Goal: Information Seeking & Learning: Find specific page/section

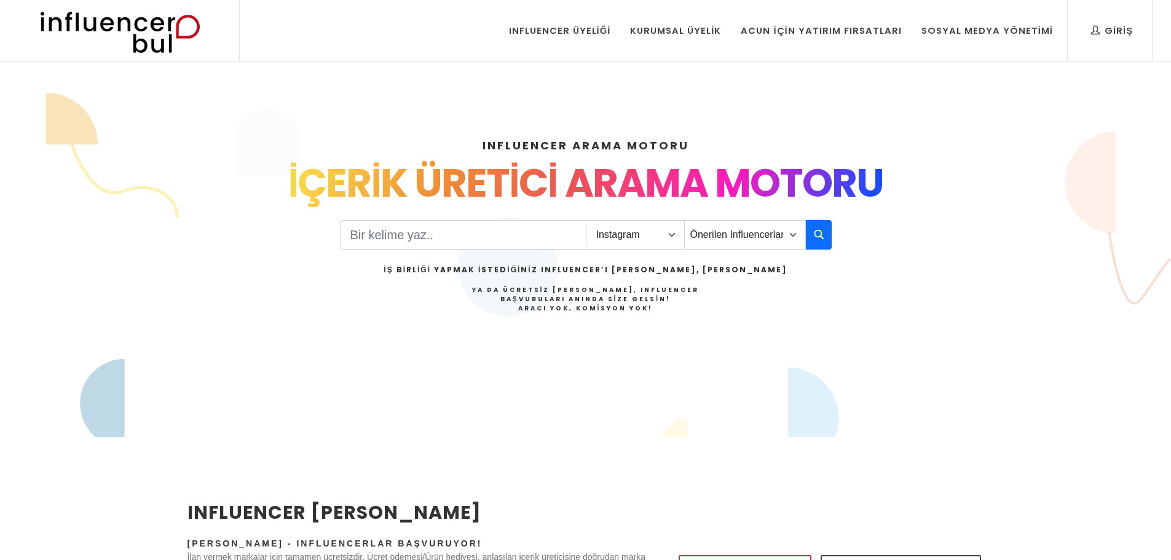
select select "1"
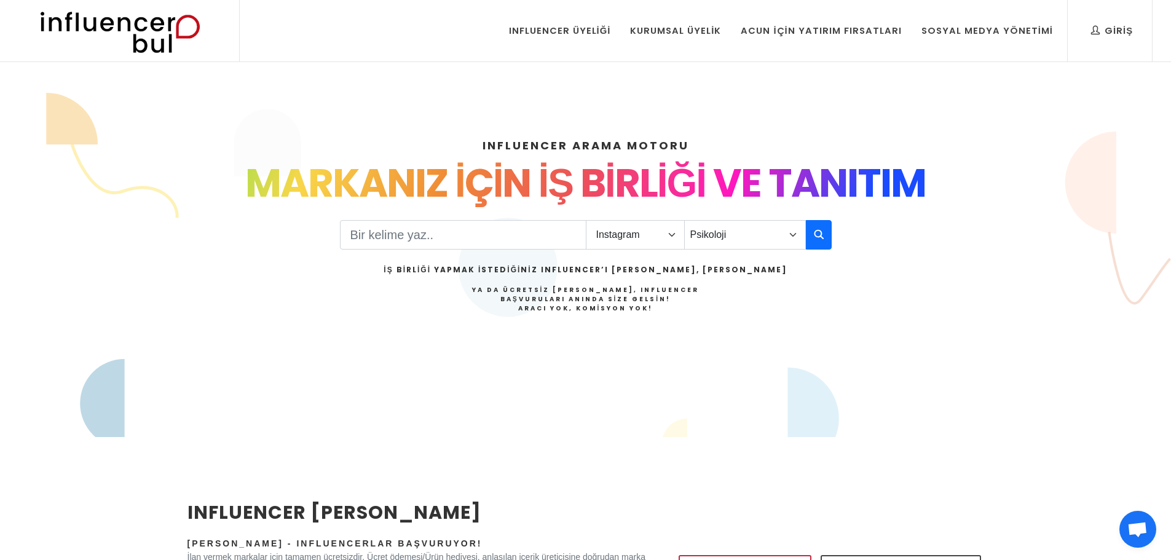
click at [684, 220] on select "Önerilen Influencerlar Aile & Çocuk & Ebeveyn Alışveriş & Giyim & Aksesuar Arab…" at bounding box center [745, 234] width 122 height 29
click at [770, 241] on select "Önerilen Influencerlar Aile & Çocuk & Ebeveyn Alışveriş & Giyim & Aksesuar Arab…" at bounding box center [745, 234] width 122 height 29
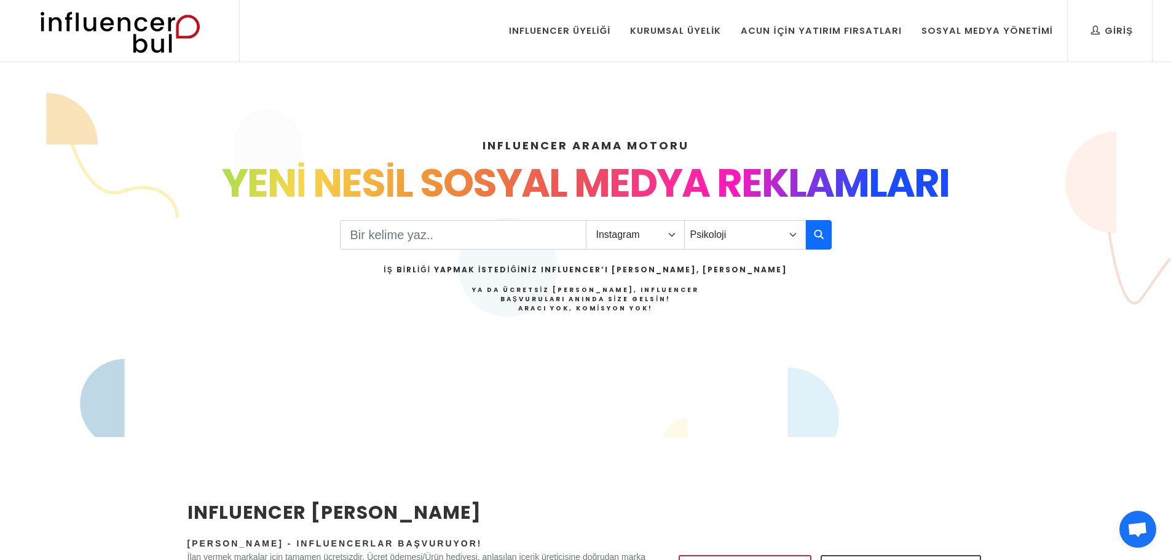
select select "31"
click at [684, 220] on select "Önerilen Influencerlar Aile & Çocuk & Ebeveyn Alışveriş & Giyim & Aksesuar Arab…" at bounding box center [745, 234] width 122 height 29
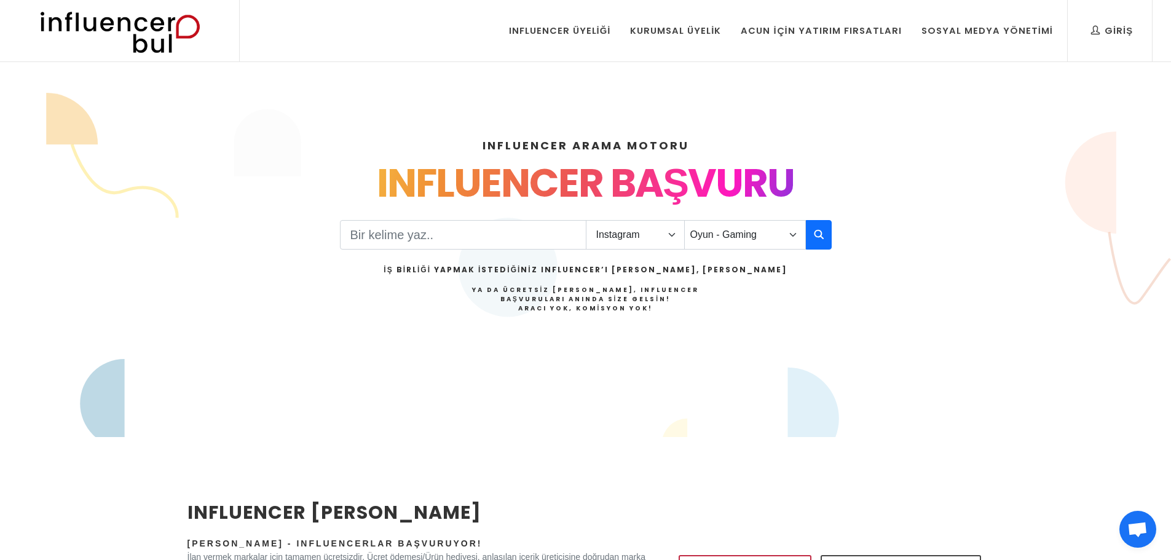
click at [751, 235] on select "Önerilen Influencerlar Aile & Çocuk & Ebeveyn Alışveriş & Giyim & Aksesuar Arab…" at bounding box center [745, 234] width 122 height 29
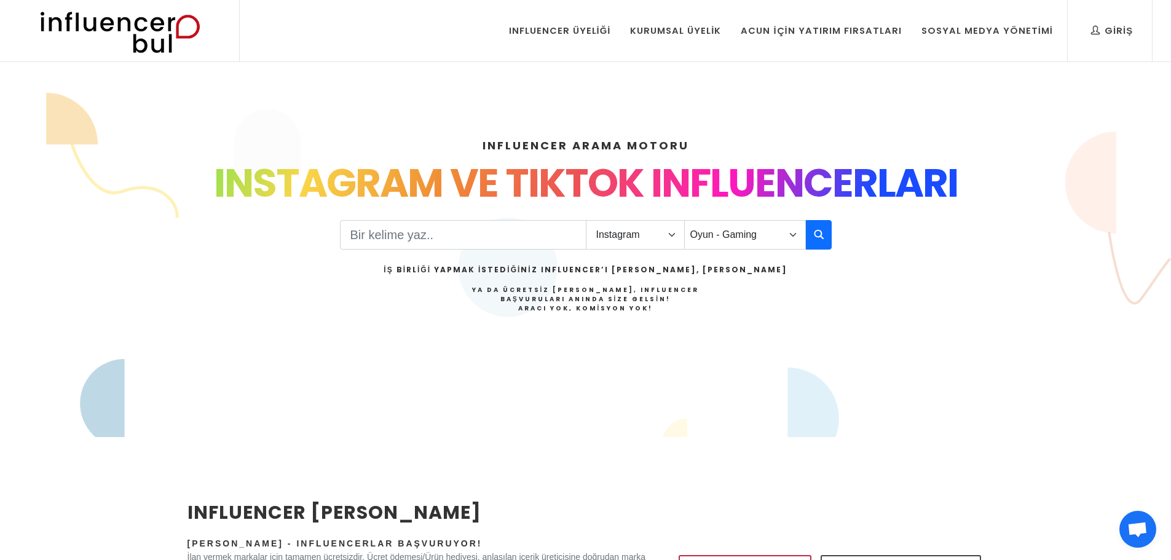
click at [556, 358] on div "INFLUENCER ARAMA MOTORU INSTAGRAM VE TIKTOK INFLUENCERLARI SOSYAL MEDYA FENOMEN…" at bounding box center [585, 265] width 811 height 315
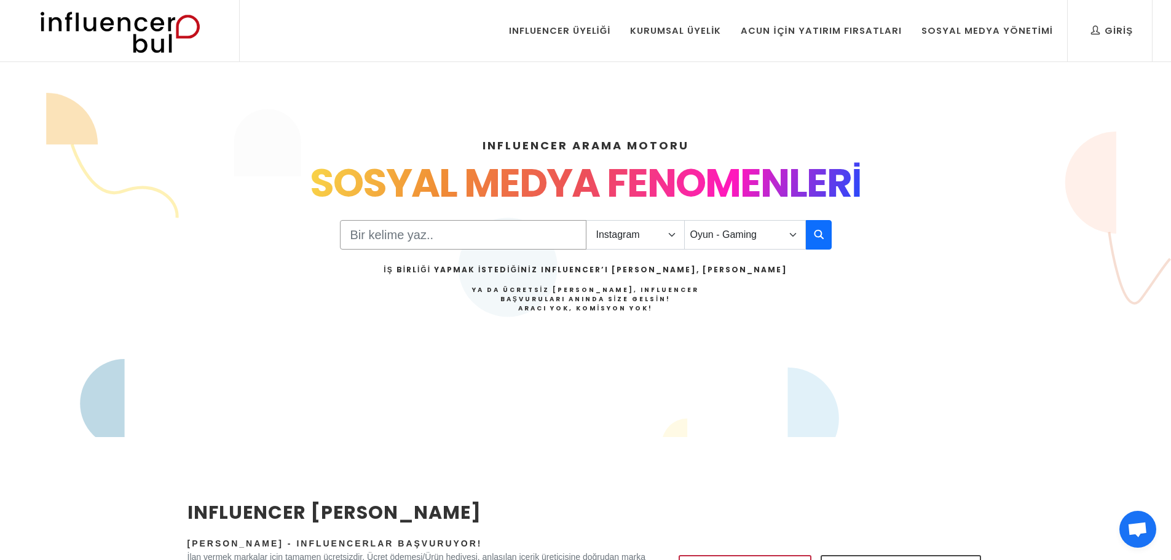
click at [461, 246] on input "Search" at bounding box center [463, 234] width 246 height 29
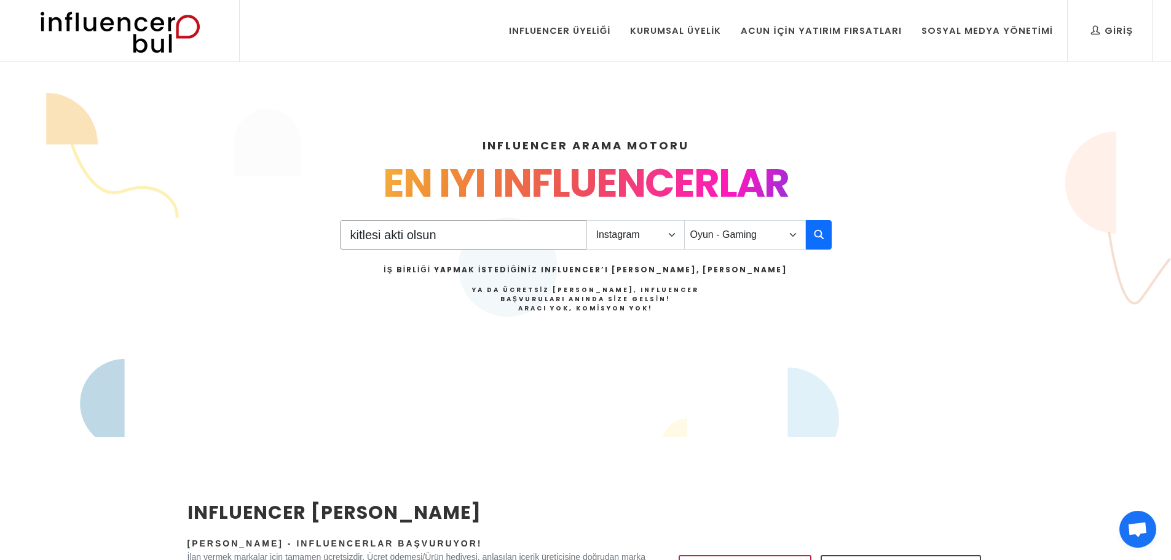
type input "kitlesi akti olsun"
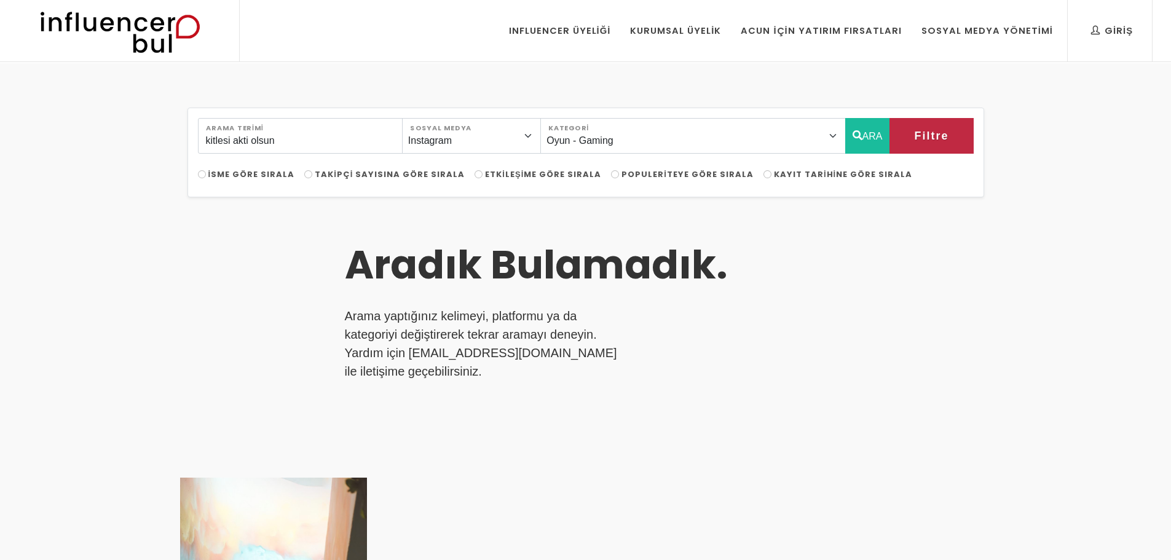
select select "31"
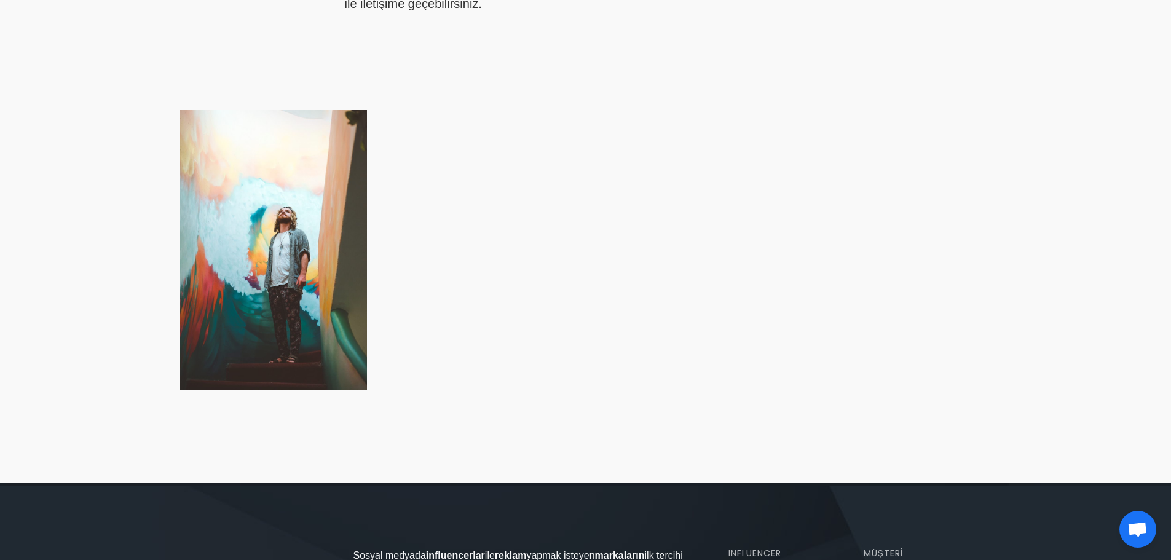
scroll to position [369, 0]
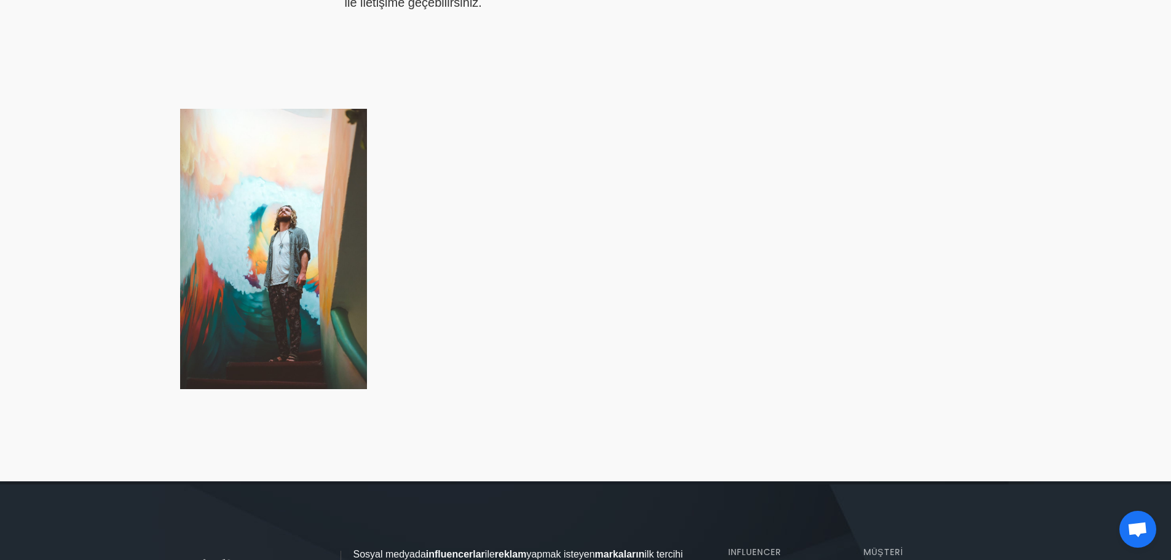
click at [244, 251] on div at bounding box center [349, 249] width 338 height 280
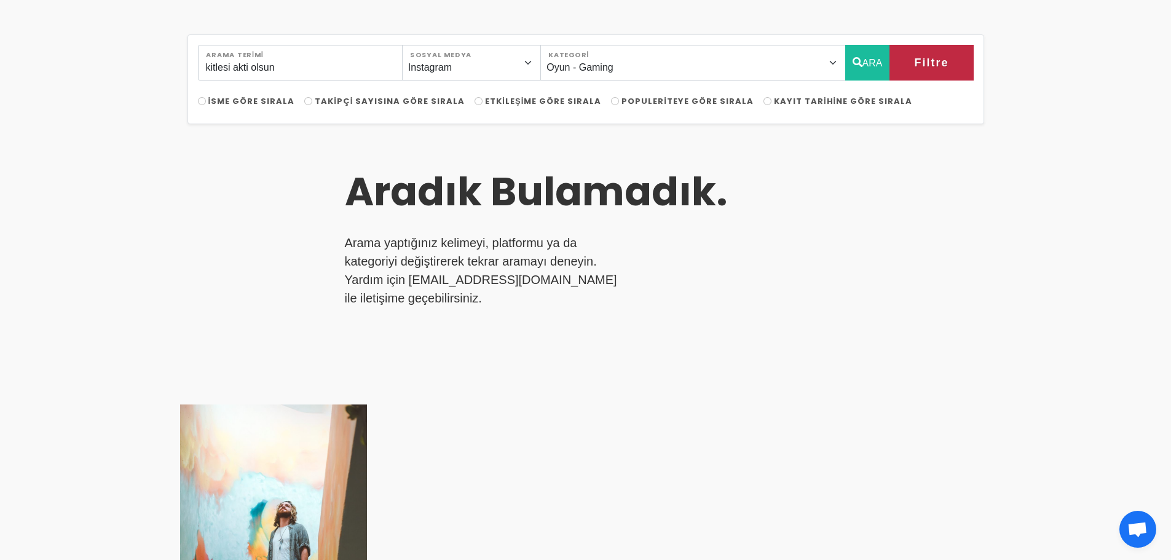
scroll to position [0, 0]
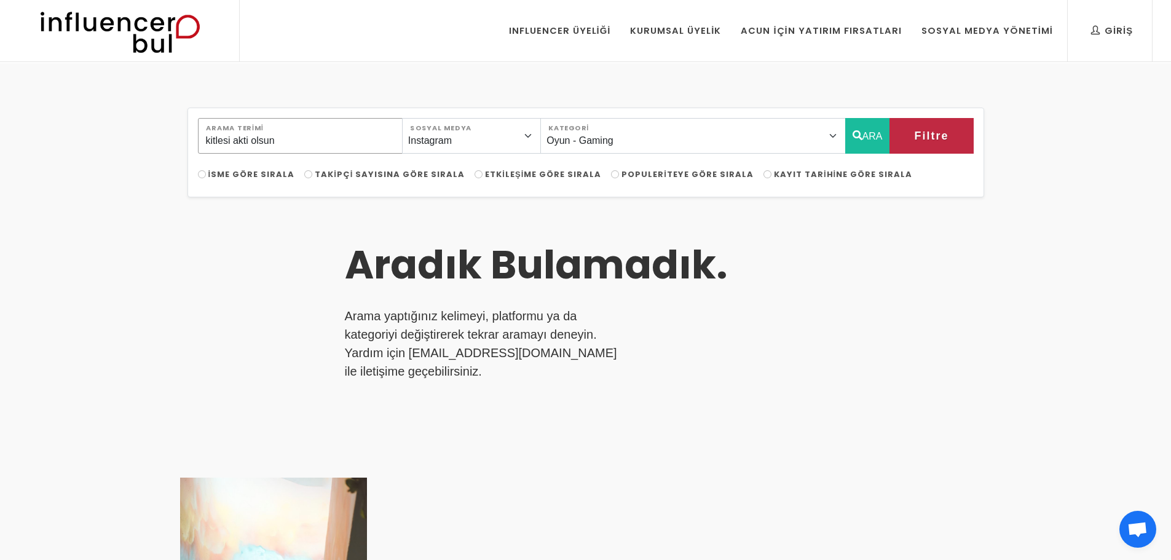
click at [248, 140] on input "kitlesi akti olsun" at bounding box center [300, 136] width 205 height 36
type input "k"
click at [304, 174] on input "Takipçi Sayısına Göre Sırala" at bounding box center [308, 174] width 8 height 8
radio input "true"
click at [474, 173] on input "Etkileşime Göre Sırala" at bounding box center [478, 174] width 8 height 8
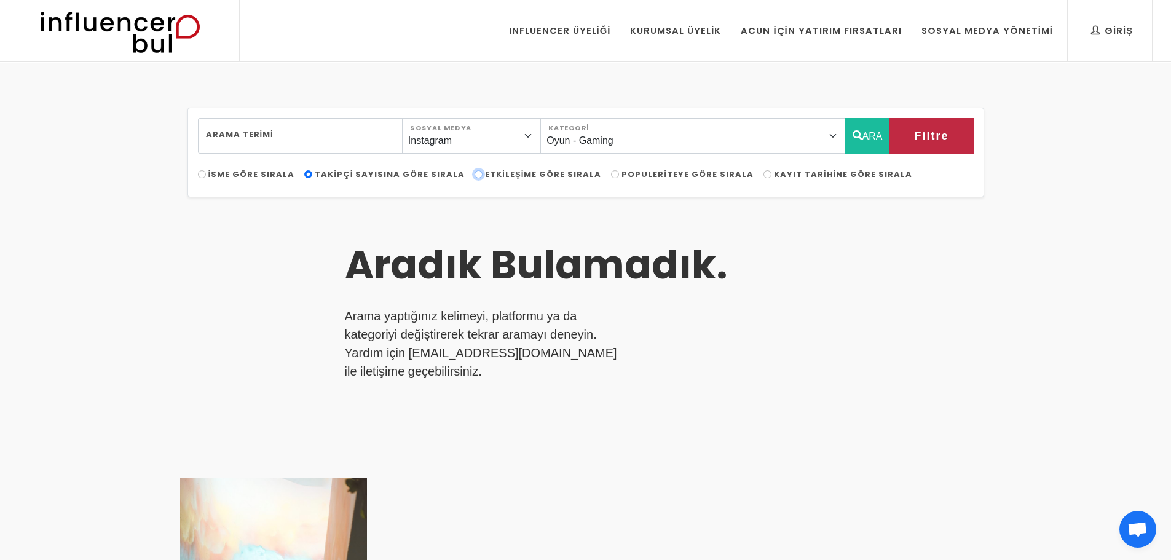
radio input "true"
click at [864, 140] on button "ARA" at bounding box center [867, 136] width 45 height 36
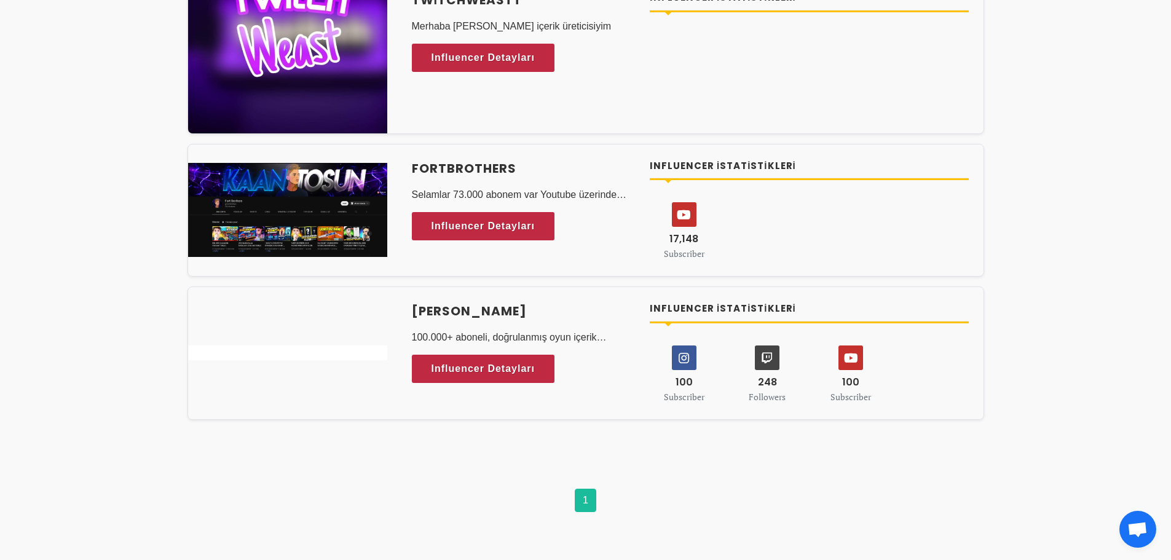
scroll to position [737, 0]
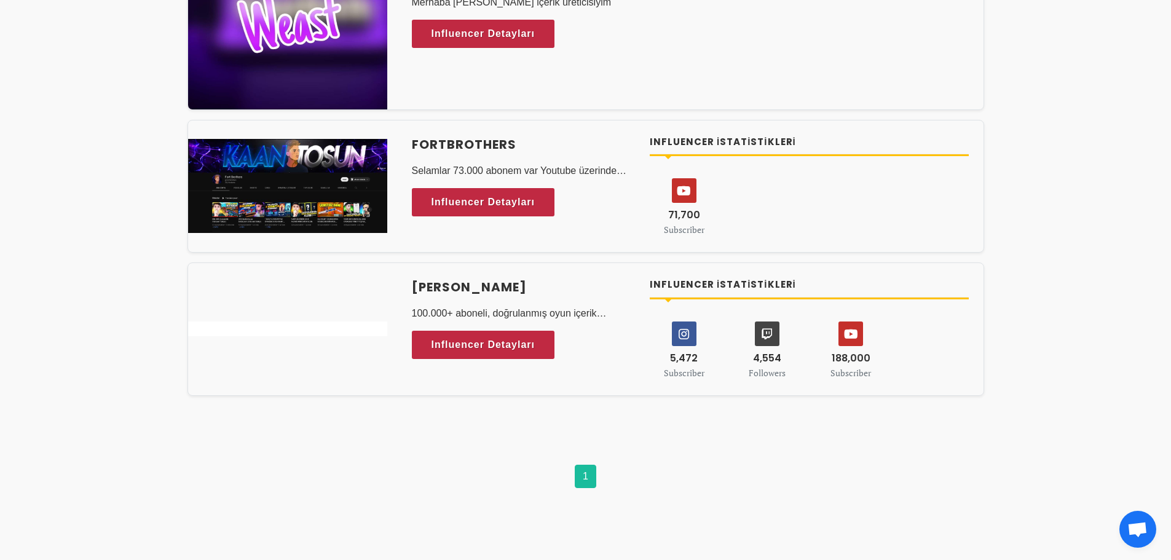
drag, startPoint x: 711, startPoint y: 472, endPoint x: 798, endPoint y: 472, distance: 86.7
drag, startPoint x: 798, startPoint y: 472, endPoint x: 710, endPoint y: 473, distance: 87.3
click at [710, 473] on ul "1" at bounding box center [585, 479] width 796 height 29
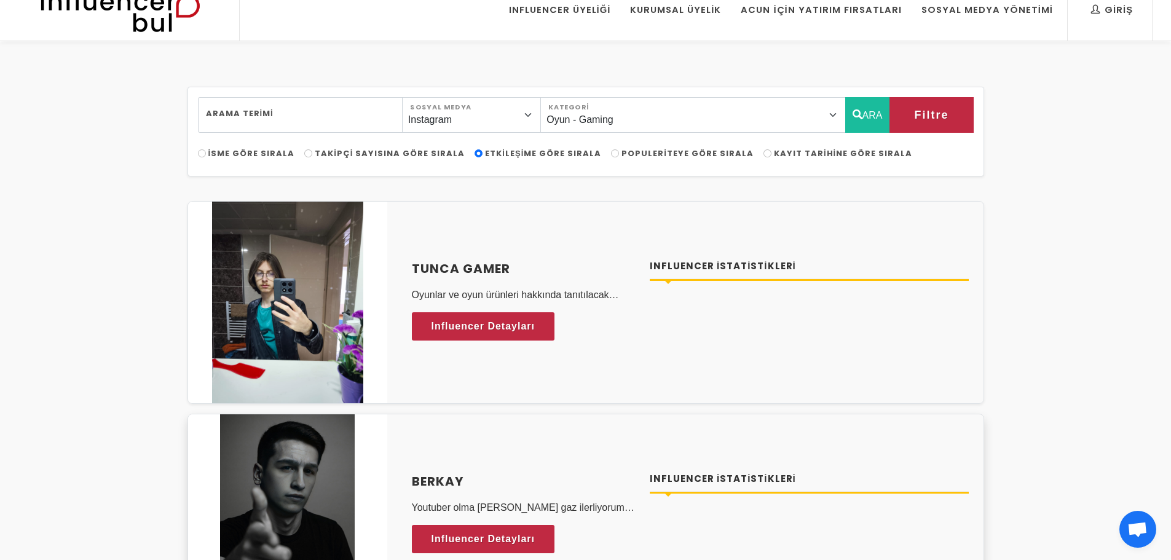
scroll to position [0, 0]
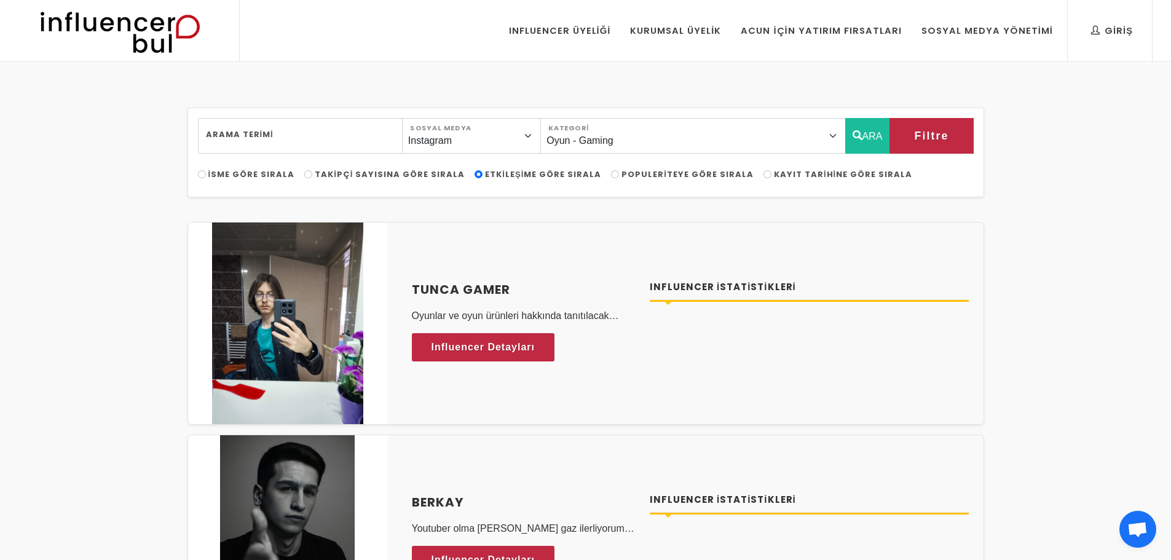
click at [315, 176] on span "Takipçi Sayısına Göre Sırala" at bounding box center [390, 174] width 150 height 12
click at [312, 176] on input "Takipçi Sayısına Göre Sırala" at bounding box center [308, 174] width 8 height 8
radio input "true"
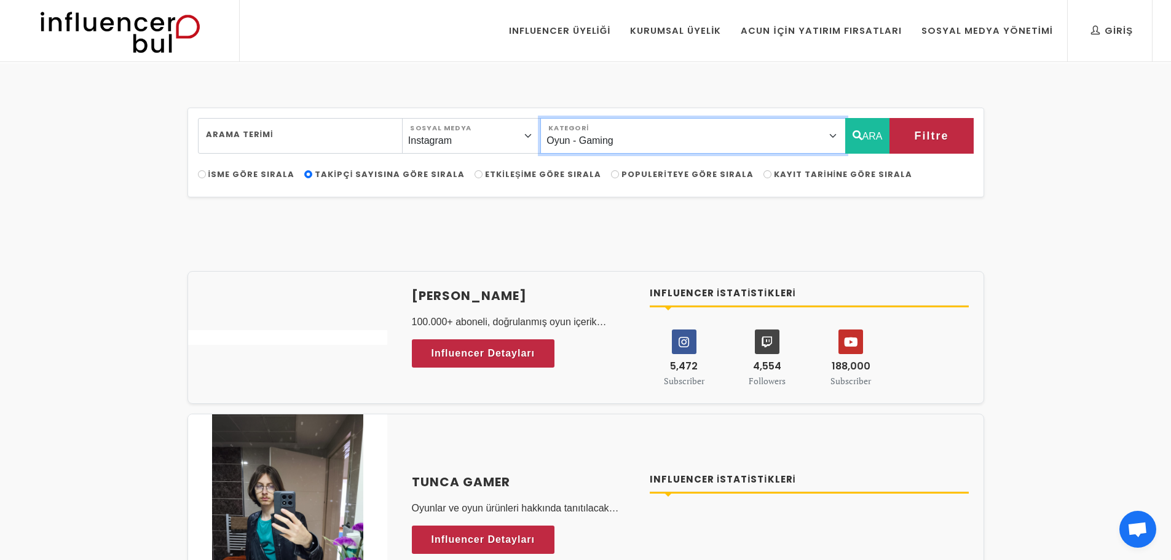
click at [737, 127] on select "Önerilen Influencerlar Aile & Çocuk & Ebeveyn Alışveriş & Giyim & Aksesuar Arab…" at bounding box center [692, 136] width 305 height 36
select select "40"
click at [573, 118] on select "Önerilen Influencerlar Aile & Çocuk & Ebeveyn Alışveriş & Giyim & Aksesuar Arab…" at bounding box center [692, 136] width 305 height 36
click at [874, 134] on button "ARA" at bounding box center [867, 136] width 45 height 36
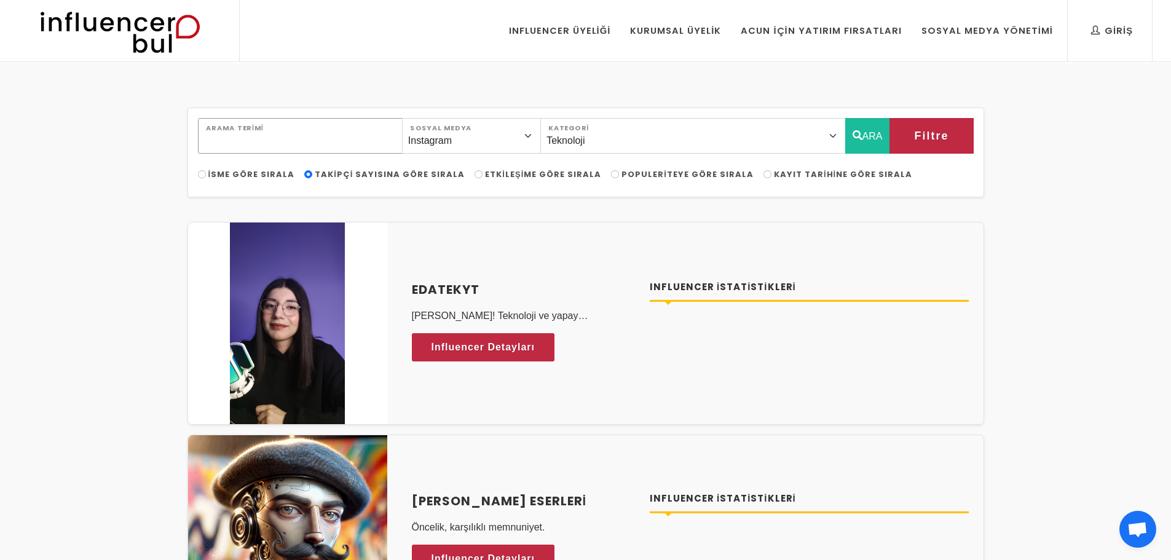
click at [316, 143] on input "Arama Terimi" at bounding box center [300, 136] width 205 height 36
type input "400 bin ile 500 bin arası takipçi"
click at [862, 127] on button "ARA" at bounding box center [867, 136] width 45 height 36
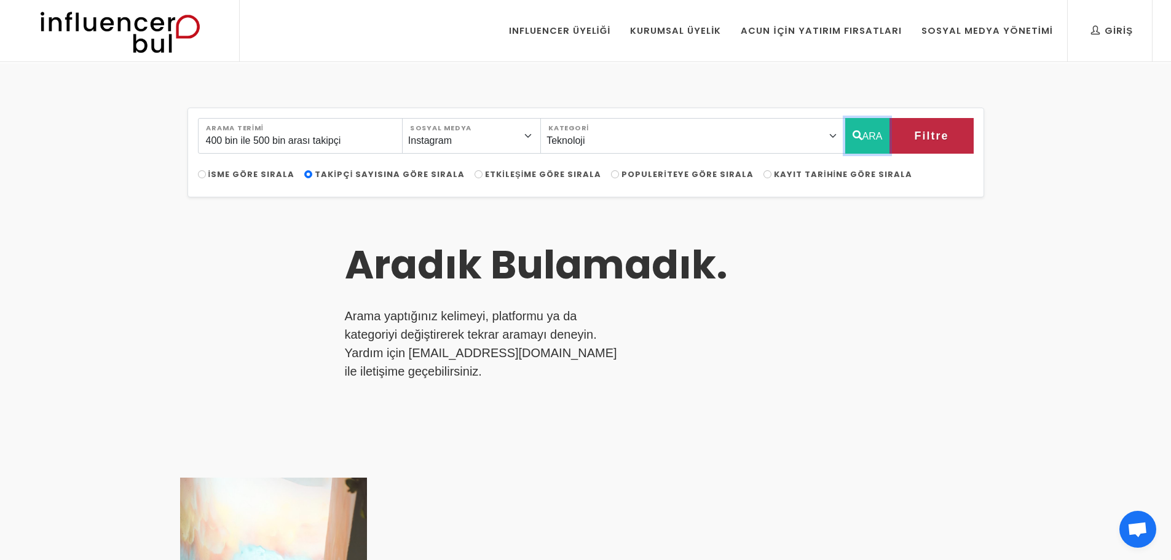
click at [860, 139] on button "ARA" at bounding box center [867, 136] width 45 height 36
click at [485, 170] on span "Etkileşime Göre Sırala" at bounding box center [543, 174] width 116 height 12
click at [474, 170] on input "Etkileşime Göre Sırala" at bounding box center [478, 174] width 8 height 8
radio input "true"
click at [852, 143] on button "ARA" at bounding box center [867, 136] width 45 height 36
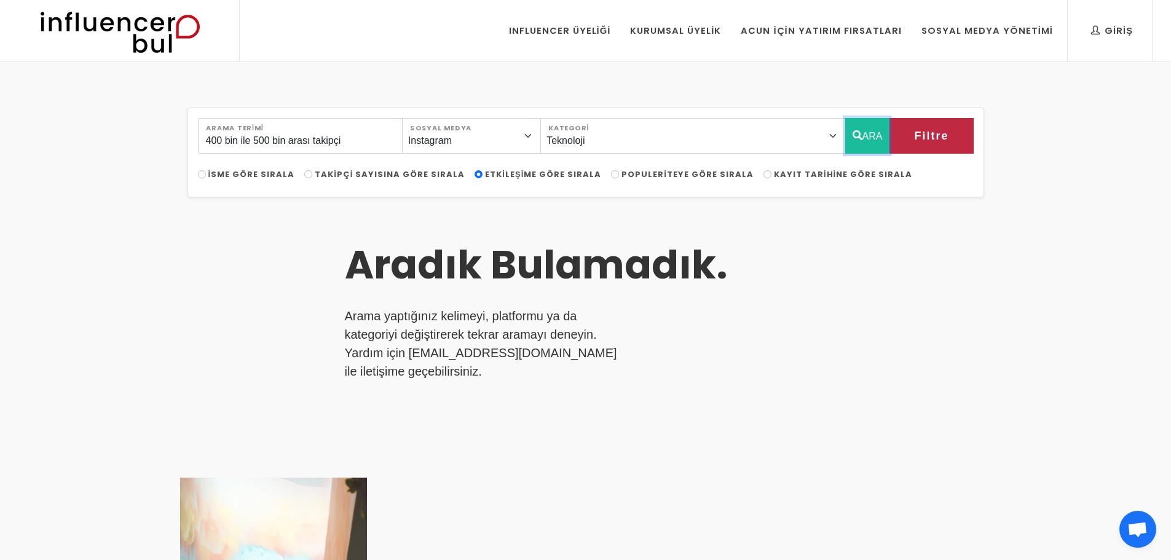
click at [857, 141] on icon "button" at bounding box center [857, 135] width 10 height 15
click at [611, 176] on input "Populeriteye Göre Sırala" at bounding box center [615, 174] width 8 height 8
radio input "true"
click at [861, 148] on button "ARA" at bounding box center [867, 136] width 45 height 36
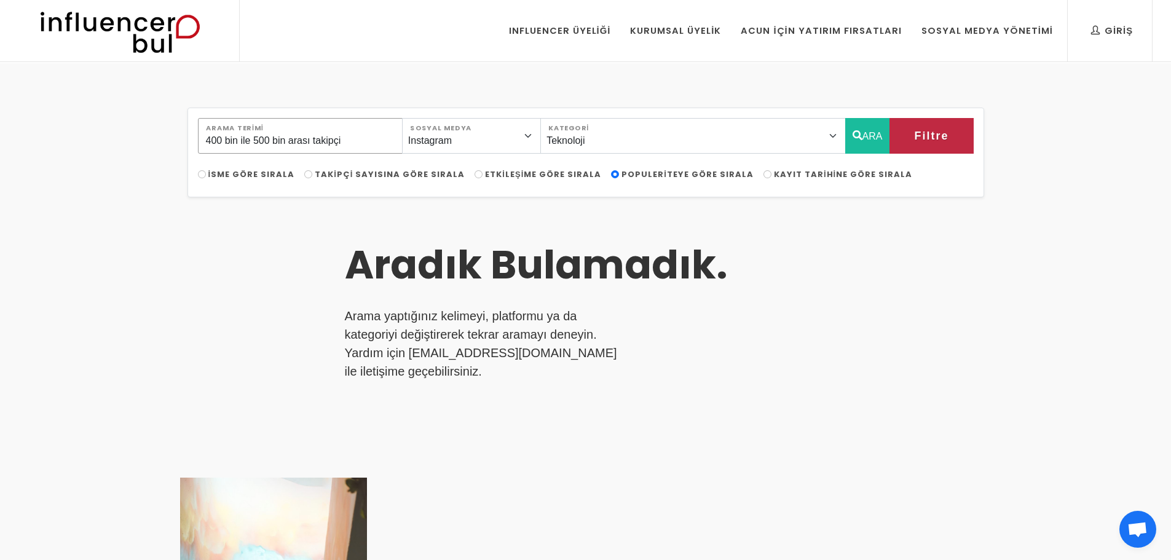
drag, startPoint x: 411, startPoint y: 137, endPoint x: 149, endPoint y: 132, distance: 261.8
click at [149, 132] on div "400 bin ile 500 bin arası takipçi Arama Terimi Instagram Facebook Youtube Tikto…" at bounding box center [585, 456] width 1171 height 787
type input "yüksek takipçi"
click at [879, 135] on button "ARA" at bounding box center [867, 136] width 45 height 36
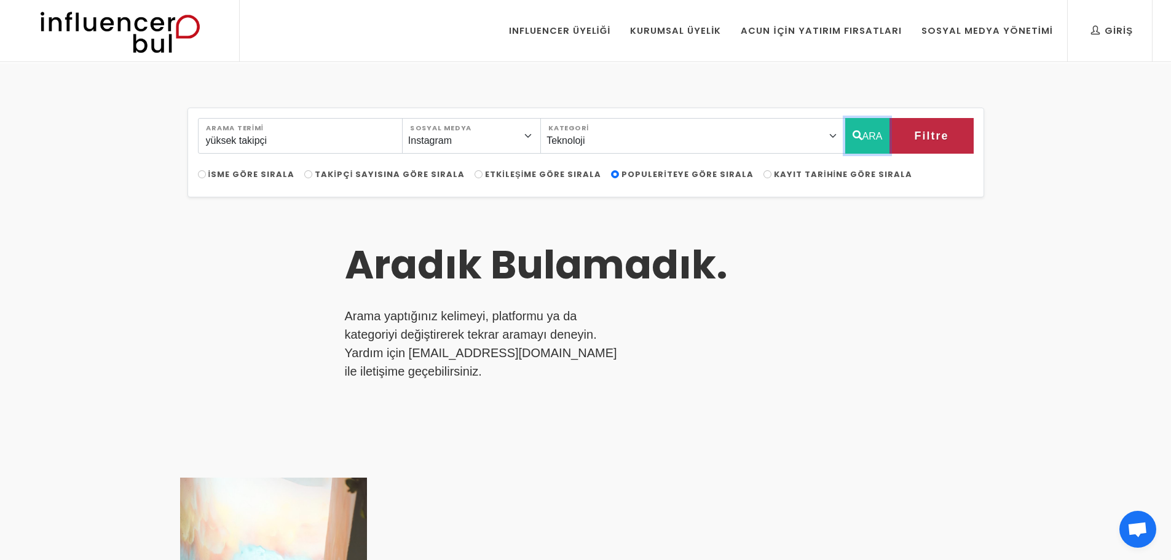
click at [879, 135] on button "ARA" at bounding box center [867, 136] width 45 height 36
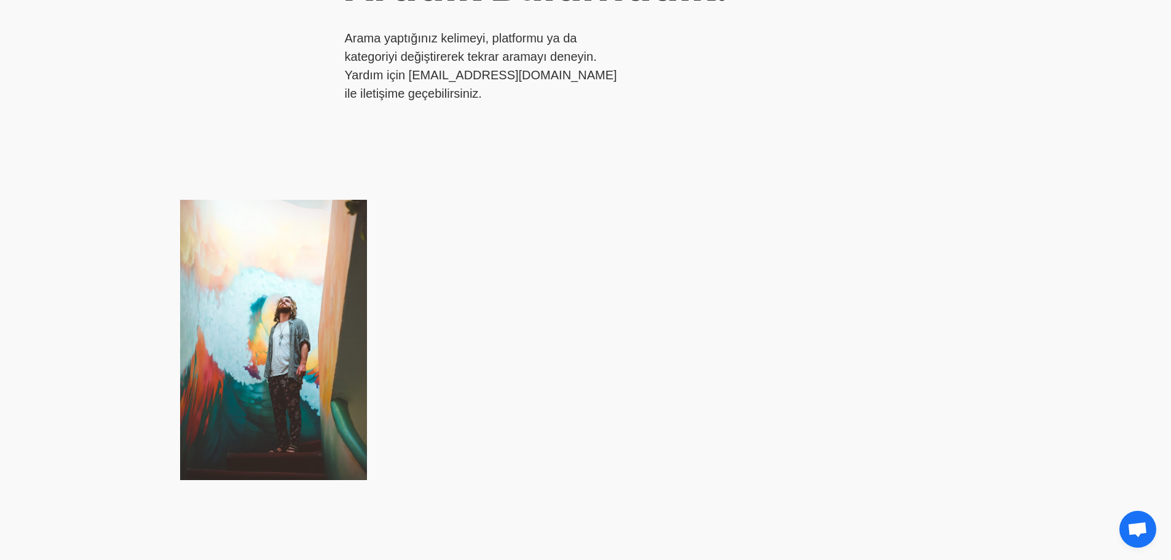
scroll to position [123, 0]
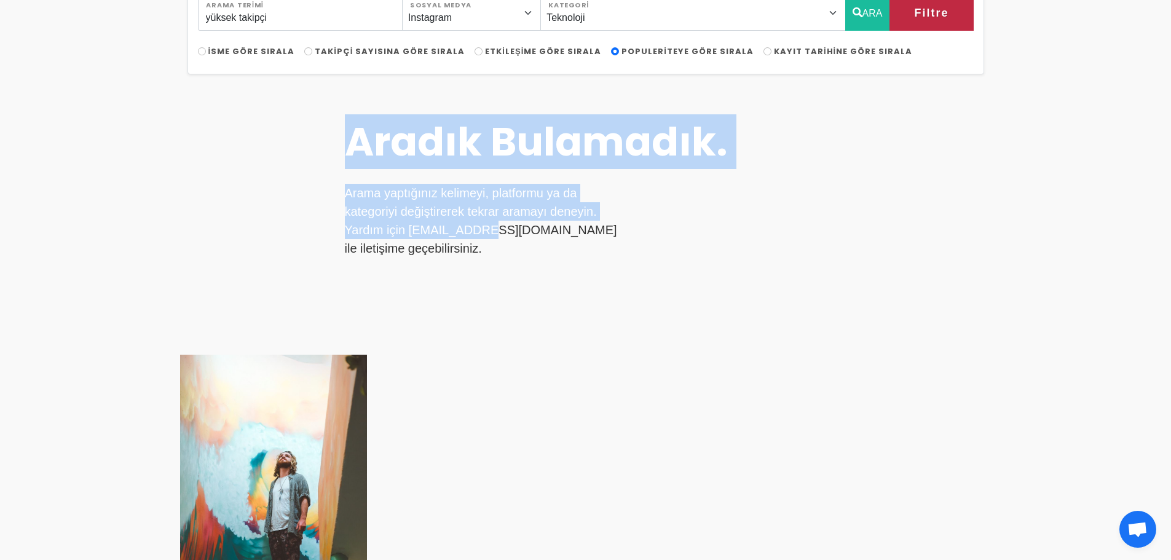
drag, startPoint x: 407, startPoint y: 229, endPoint x: 455, endPoint y: 223, distance: 48.3
click at [437, 224] on p "Arama yaptığınız kelimeyi, platformu ya da kategoriyi değiştirerek tekrar arama…" at bounding box center [484, 221] width 279 height 74
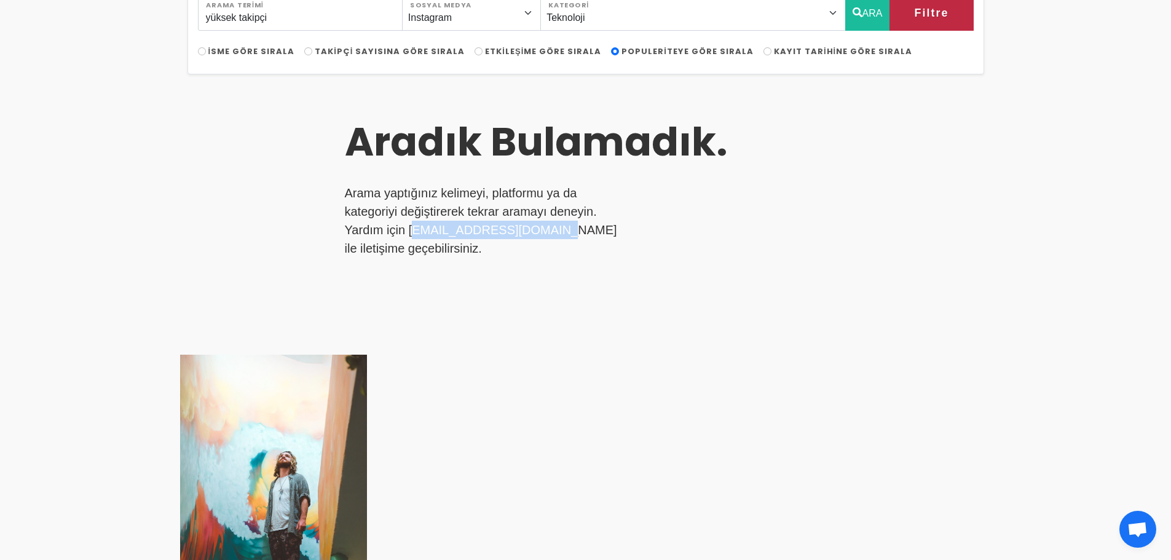
drag, startPoint x: 410, startPoint y: 231, endPoint x: 544, endPoint y: 235, distance: 134.6
click at [544, 235] on p "Arama yaptığınız kelimeyi, platformu ya da kategoriyi değiştirerek tekrar arama…" at bounding box center [484, 221] width 279 height 74
copy p "[EMAIL_ADDRESS][DOMAIN_NAME]"
click at [793, 192] on div "Aradık Bulamadık. Arama yaptığınız kelimeyi, platformu ya da kategoriyi değişti…" at bounding box center [585, 362] width 811 height 546
click at [861, 18] on button "ARA" at bounding box center [867, 13] width 45 height 36
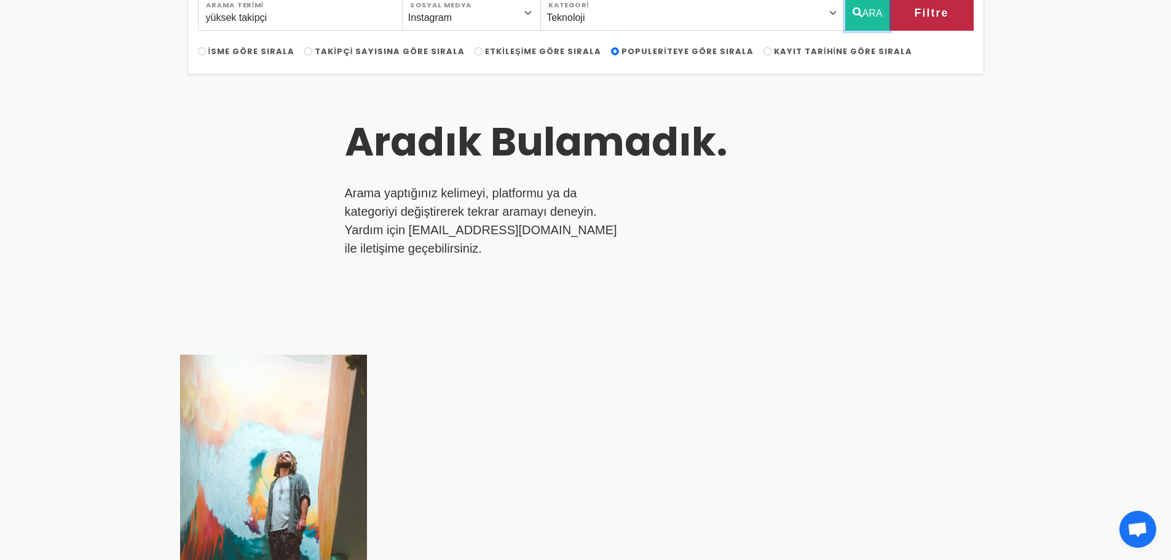
click at [860, 20] on button "ARA" at bounding box center [867, 13] width 45 height 36
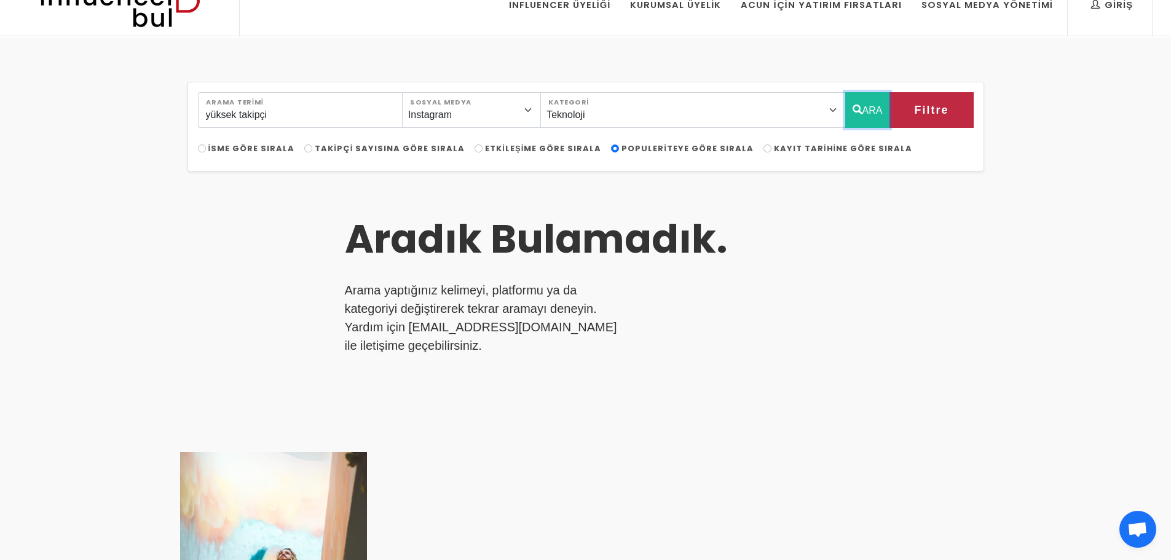
scroll to position [0, 0]
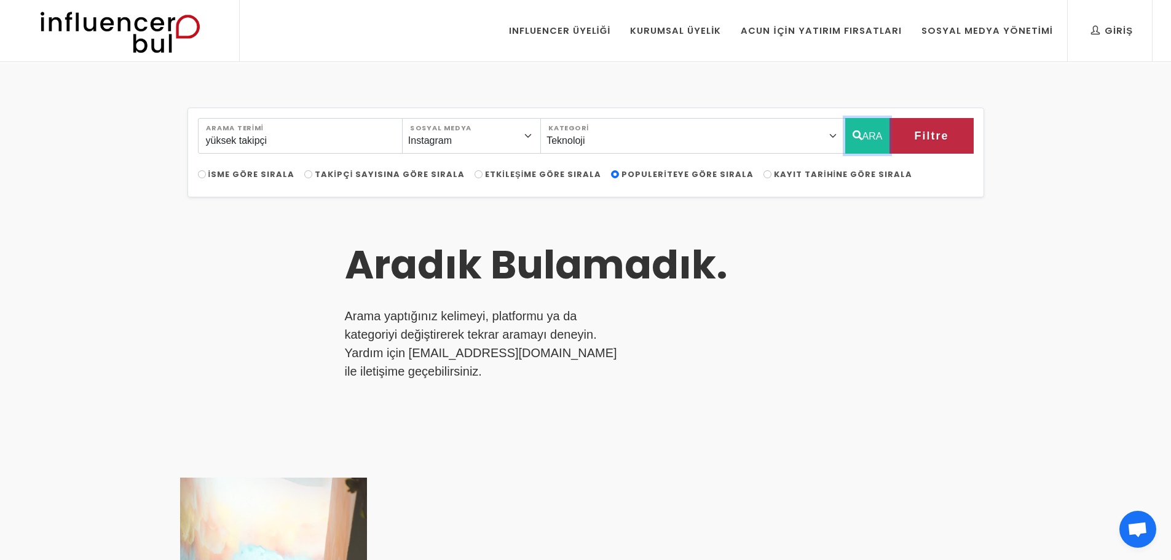
click at [870, 134] on button "ARA" at bounding box center [867, 136] width 45 height 36
click at [862, 137] on button "ARA" at bounding box center [867, 136] width 45 height 36
click at [676, 143] on select "Önerilen Influencerlar Aile & Çocuk & Ebeveyn Alışveriş & Giyim & Aksesuar Arab…" at bounding box center [692, 136] width 305 height 36
select select "37"
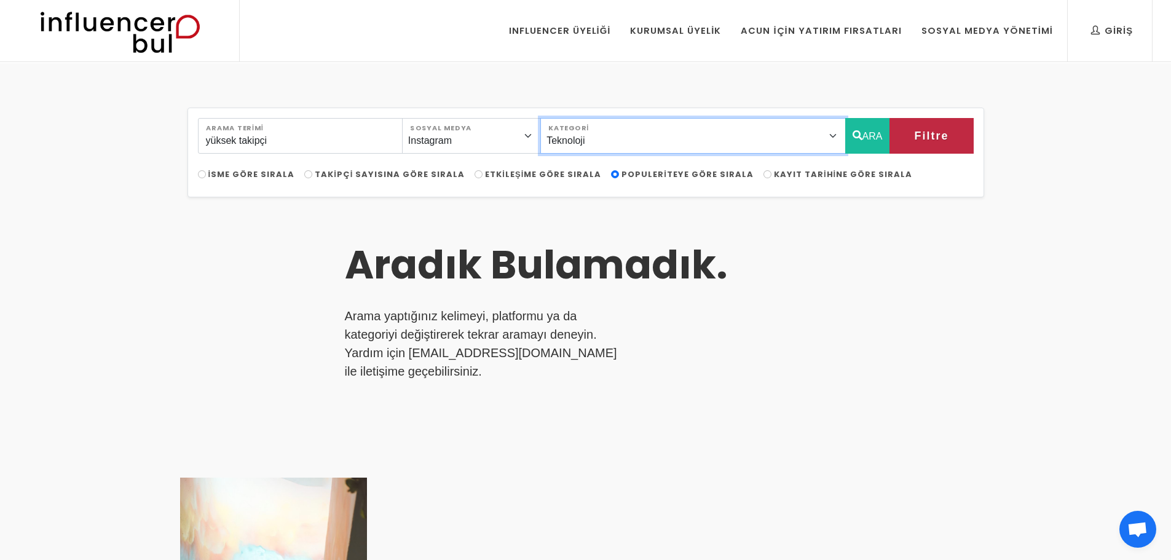
click at [573, 118] on select "Önerilen Influencerlar Aile & Çocuk & Ebeveyn Alışveriş & Giyim & Aksesuar Arab…" at bounding box center [692, 136] width 305 height 36
drag, startPoint x: 307, startPoint y: 145, endPoint x: 138, endPoint y: 159, distance: 169.5
click at [140, 159] on div "yüksek takipçi Arama Terimi Instagram Facebook Youtube Tiktok Twitter Twitch So…" at bounding box center [585, 456] width 1171 height 787
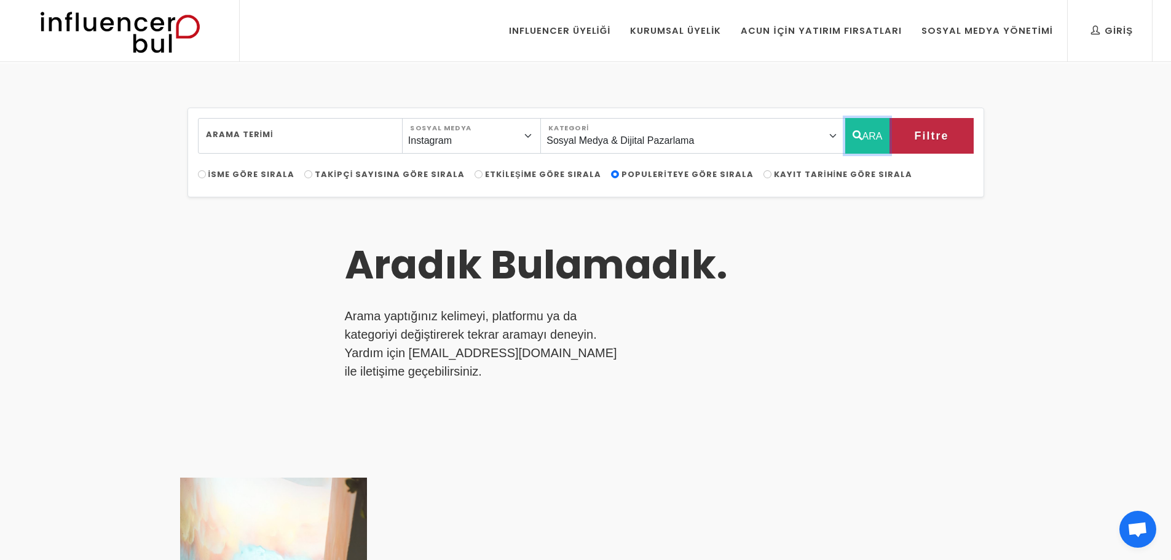
click at [876, 129] on button "ARA" at bounding box center [867, 136] width 45 height 36
click at [873, 139] on button "ARA" at bounding box center [867, 136] width 45 height 36
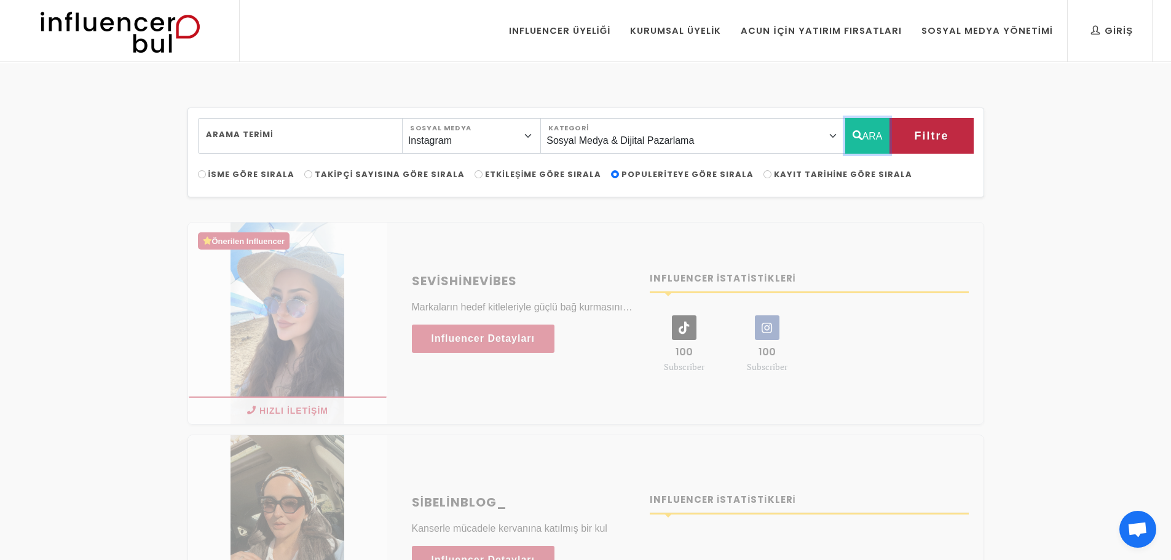
click at [873, 140] on button "ARA" at bounding box center [867, 136] width 45 height 36
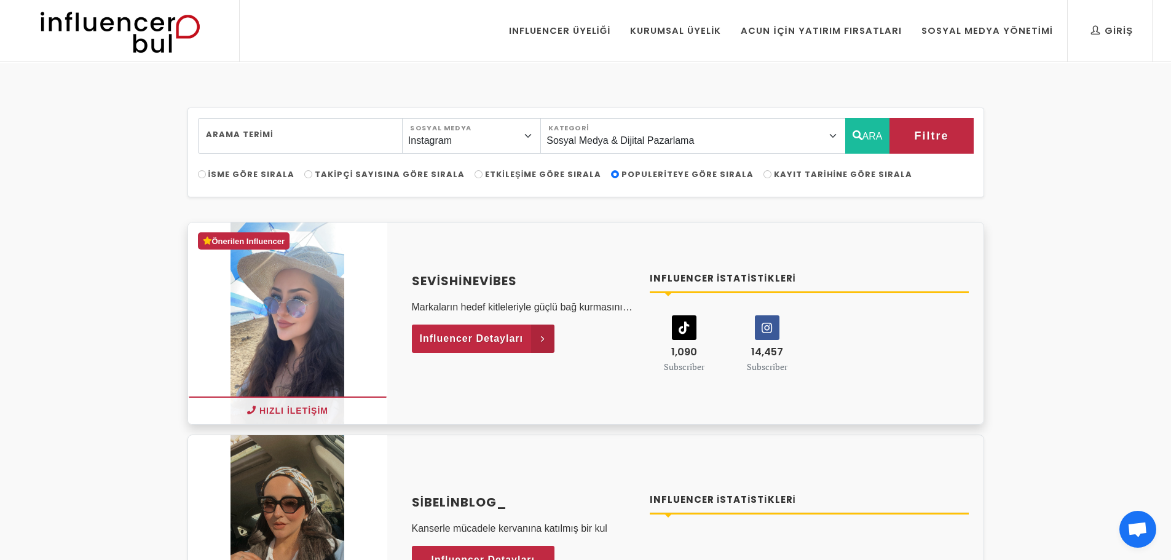
click at [501, 349] on link "Influencer Detayları" at bounding box center [483, 338] width 143 height 28
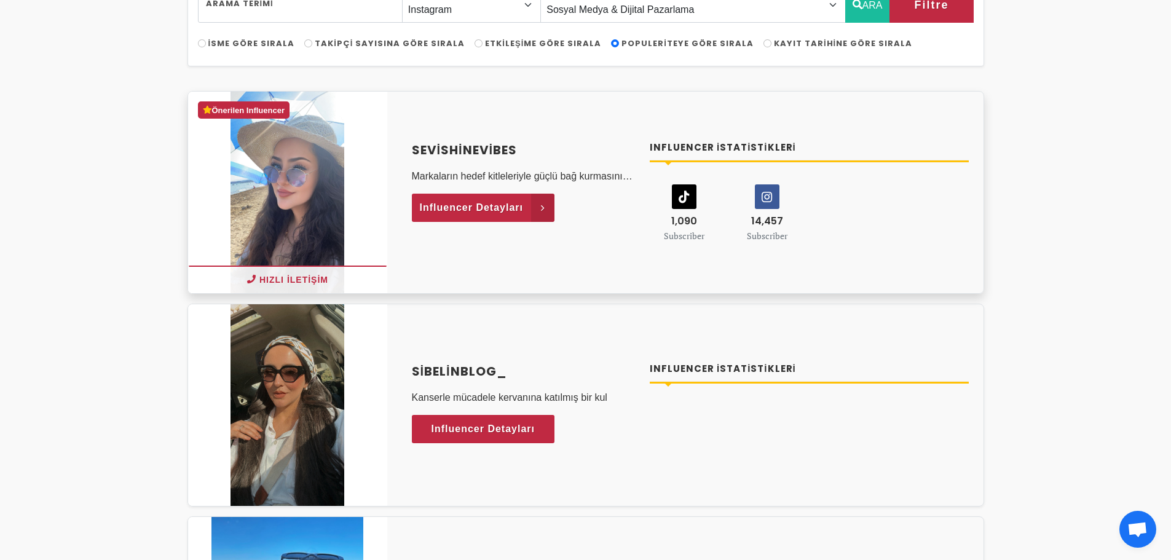
scroll to position [123, 0]
